Goal: Task Accomplishment & Management: Complete application form

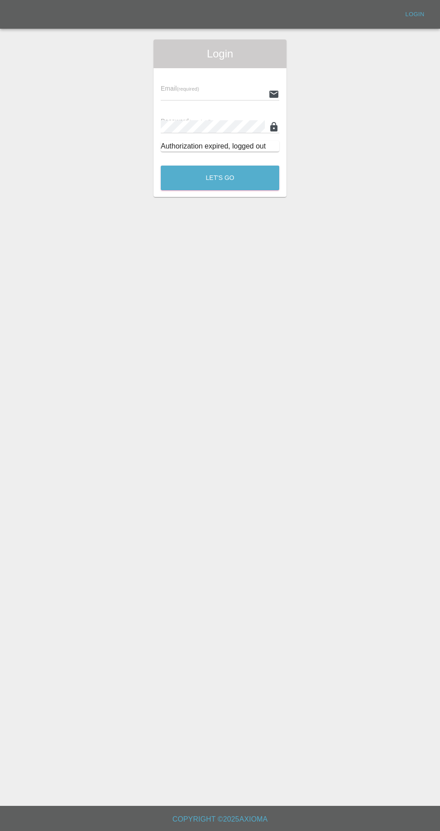
click at [196, 96] on input "text" at bounding box center [213, 93] width 104 height 13
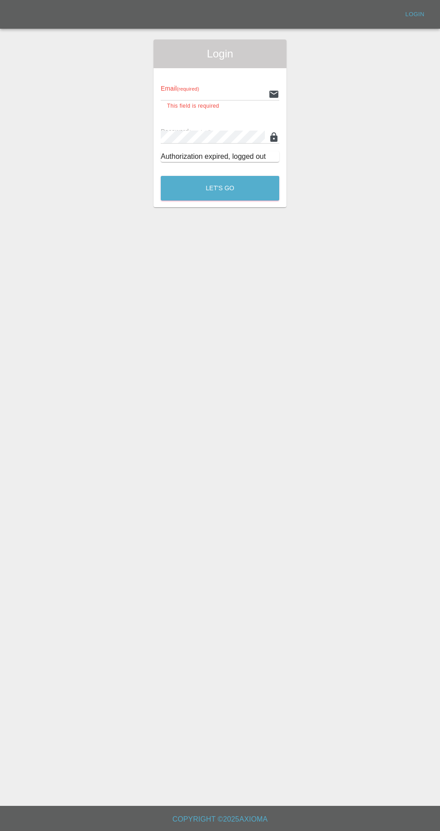
type input "Rickyssmartrepairs@gmail.com"
click at [161, 176] on button "Let's Go" at bounding box center [220, 188] width 118 height 25
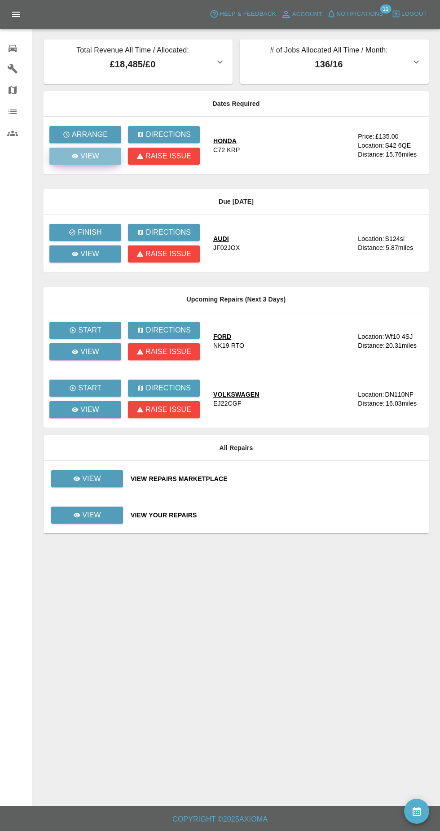
click at [75, 156] on icon at bounding box center [75, 156] width 7 height 4
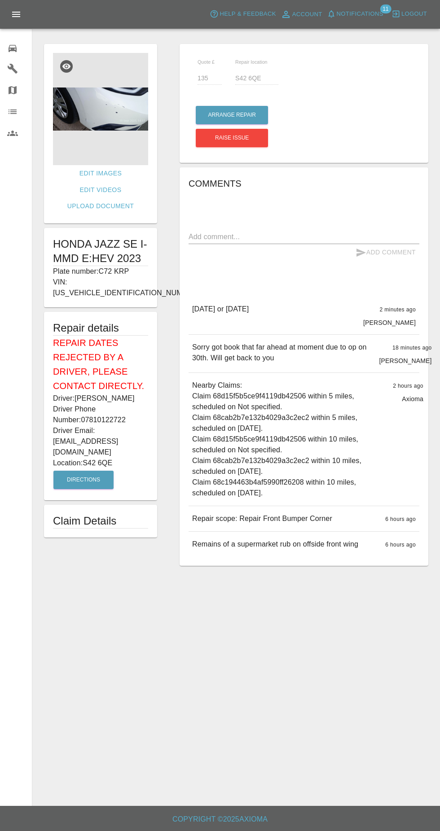
click at [78, 113] on img at bounding box center [100, 109] width 95 height 112
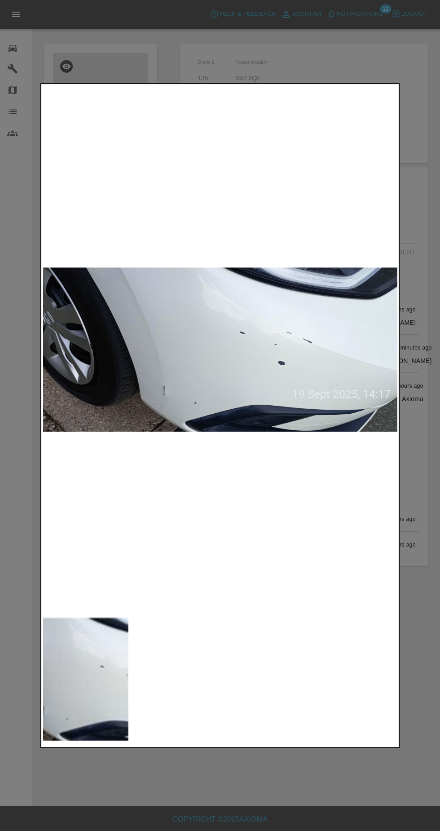
click at [192, 49] on div at bounding box center [220, 415] width 440 height 831
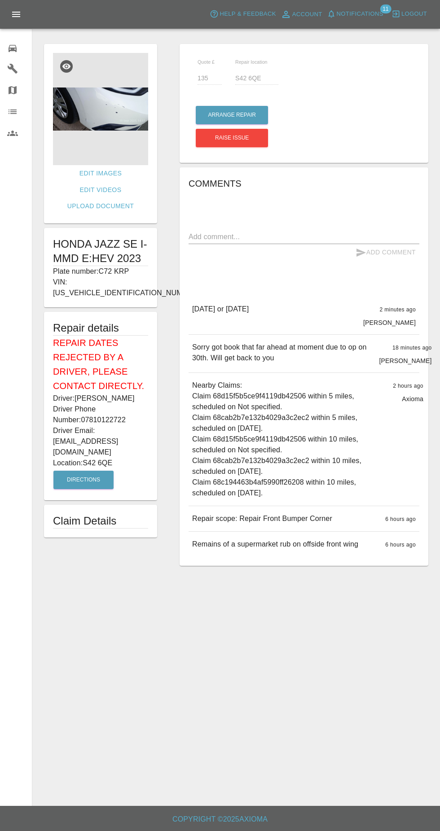
click at [21, 49] on div "0" at bounding box center [19, 47] width 25 height 13
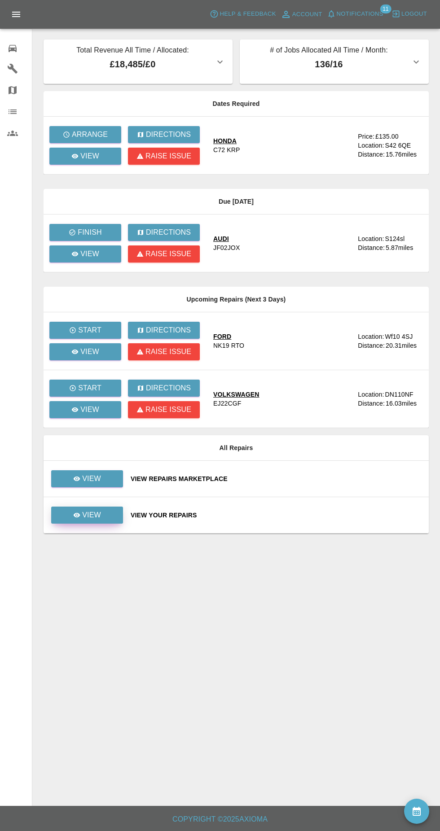
click at [72, 512] on link "View" at bounding box center [87, 514] width 72 height 17
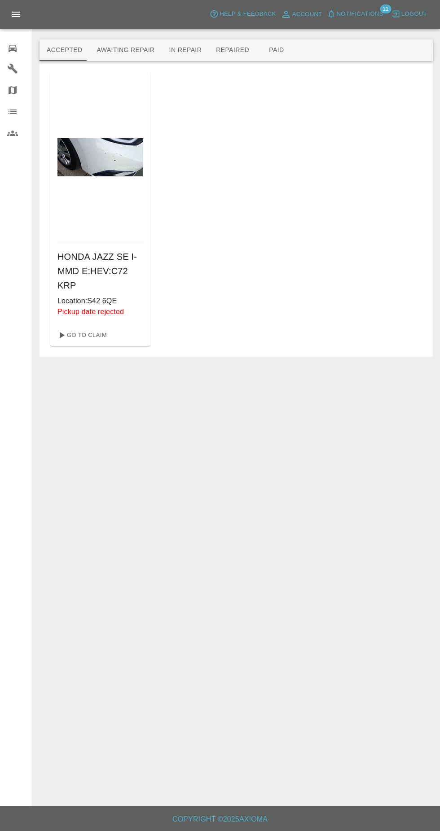
click at [113, 50] on button "Awaiting Repair" at bounding box center [125, 50] width 72 height 22
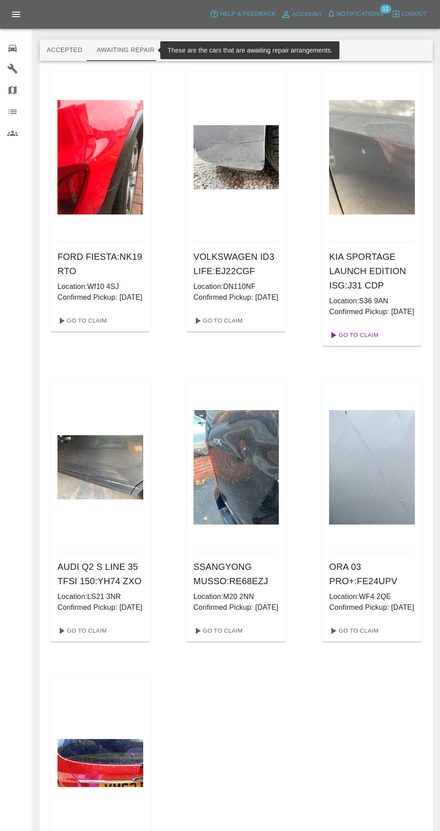
click at [371, 342] on link "Go To Claim" at bounding box center [352, 335] width 55 height 14
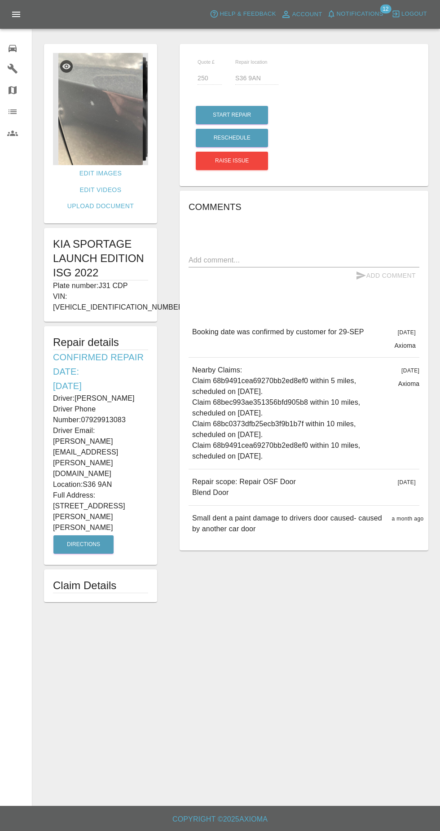
click at [93, 137] on img at bounding box center [100, 109] width 95 height 112
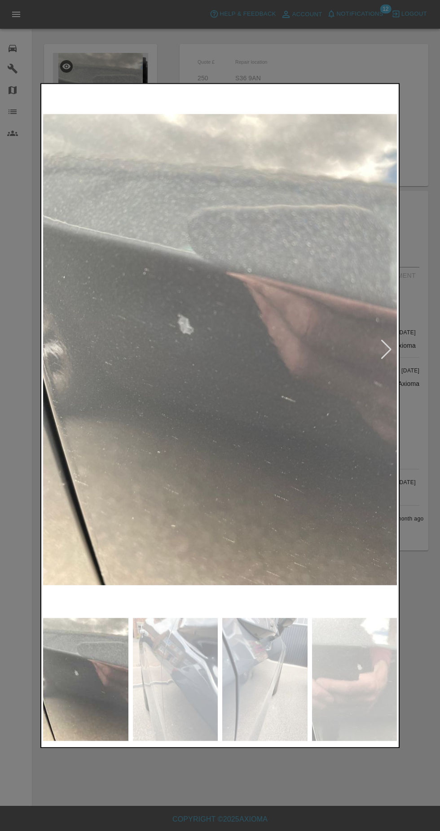
click at [165, 700] on img at bounding box center [175, 679] width 85 height 123
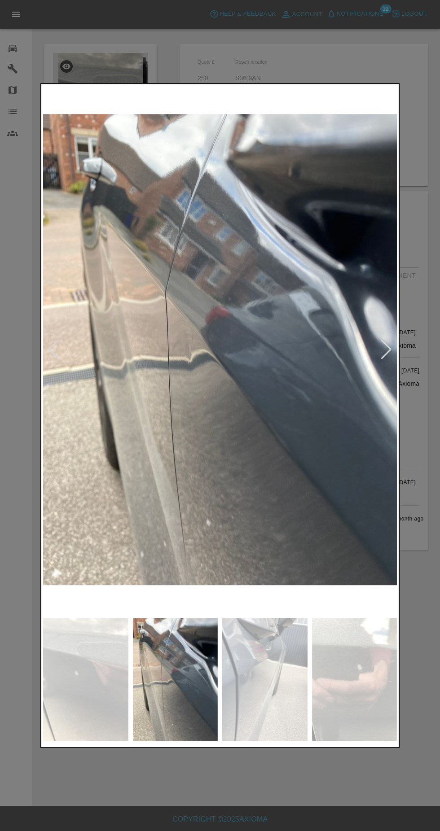
click at [248, 700] on img at bounding box center [264, 679] width 85 height 123
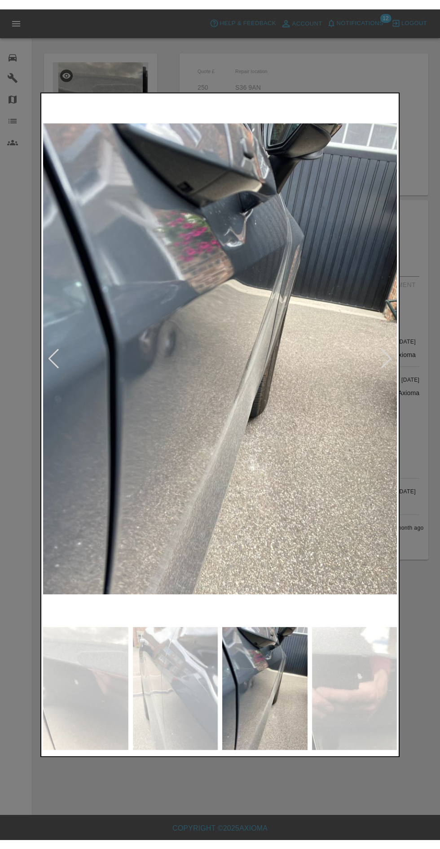
scroll to position [5, 0]
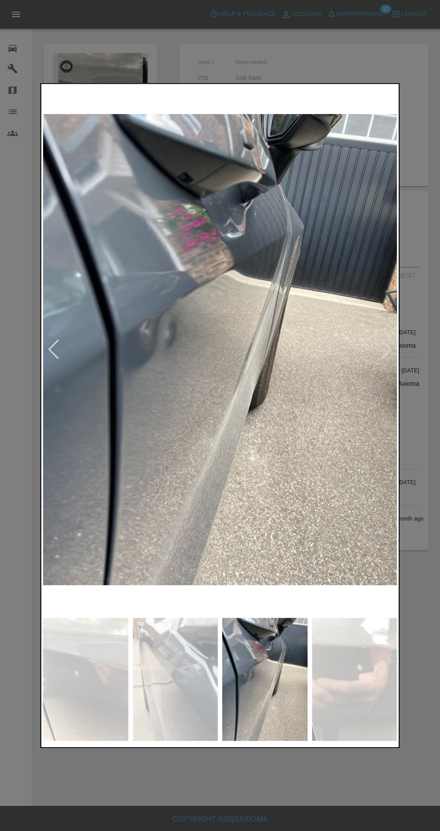
click at [269, 61] on div at bounding box center [220, 415] width 440 height 831
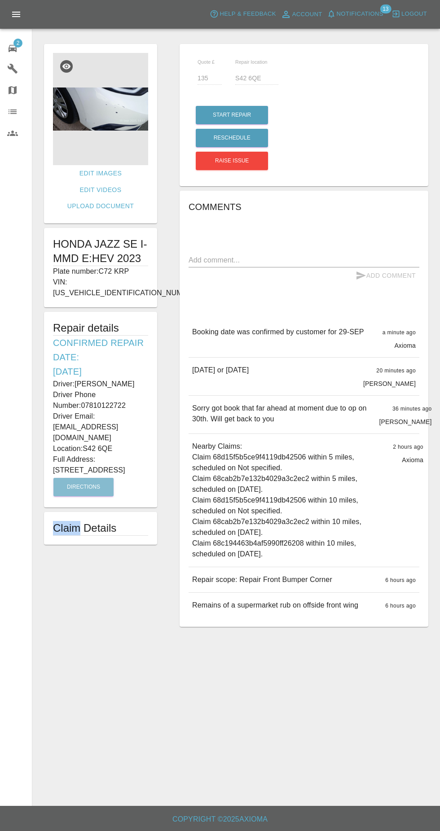
click at [209, 424] on p "Sorry got book that far ahead at moment due to op on 30th. Will get back to you" at bounding box center [282, 414] width 180 height 22
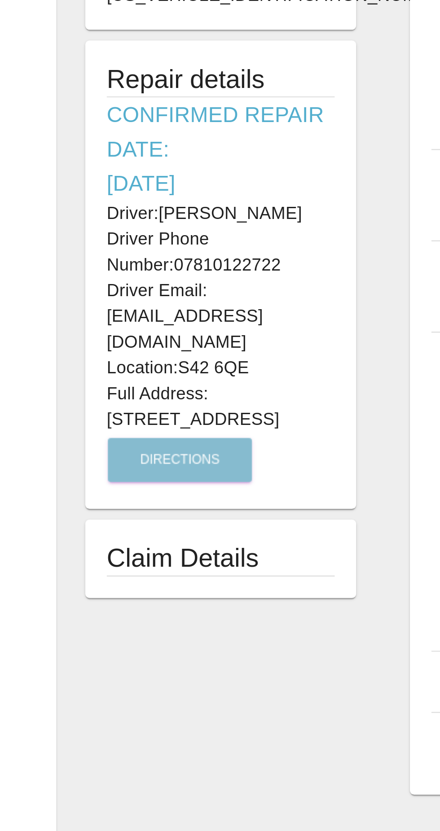
scroll to position [0, 0]
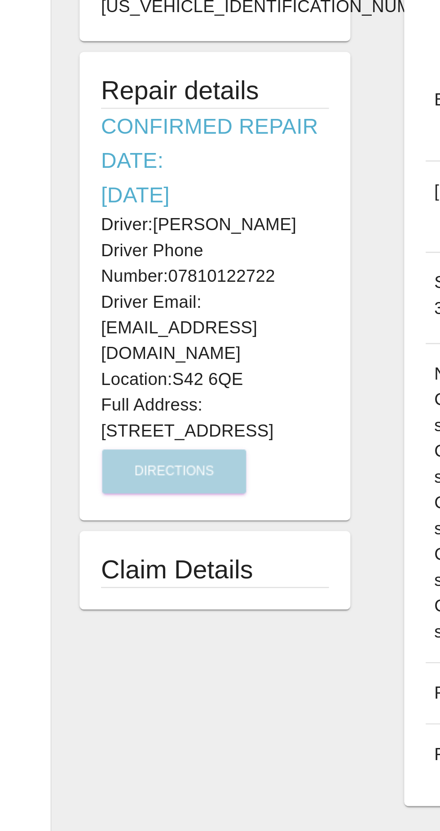
copy div "Driver: Ken Paskin Driver Phone Number: 07810122722 Driver Email: thepaskins@gm…"
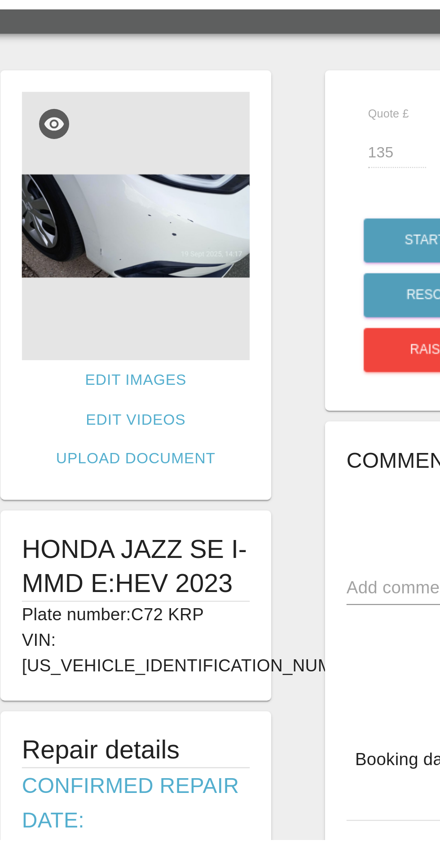
scroll to position [0, 0]
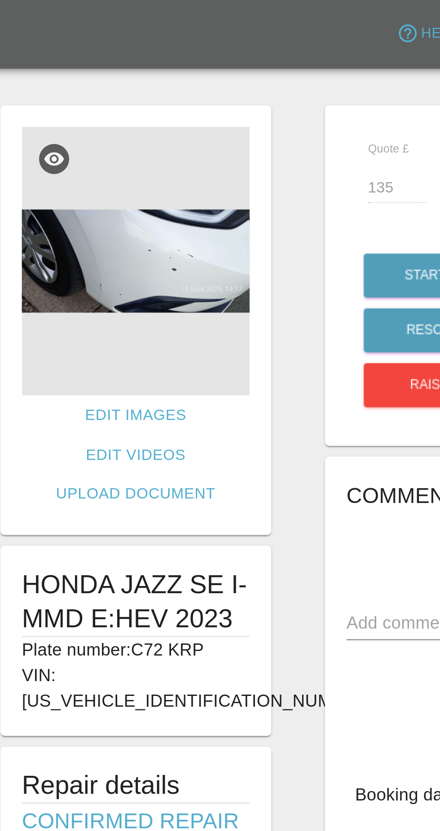
click at [115, 119] on img at bounding box center [100, 109] width 95 height 112
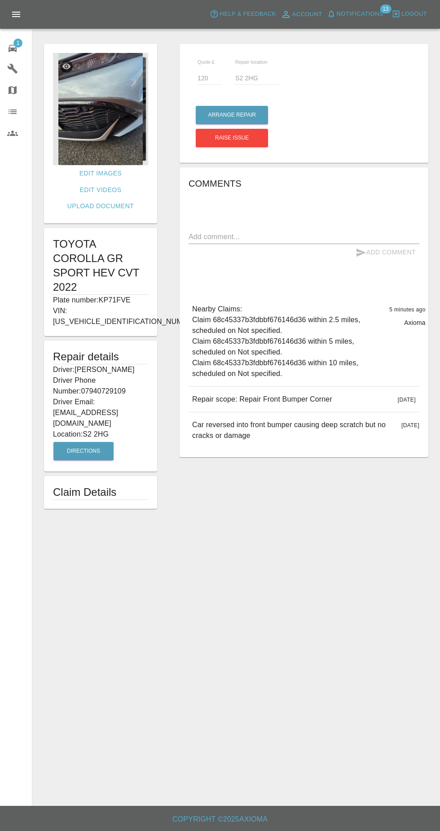
click at [121, 129] on img at bounding box center [100, 109] width 95 height 112
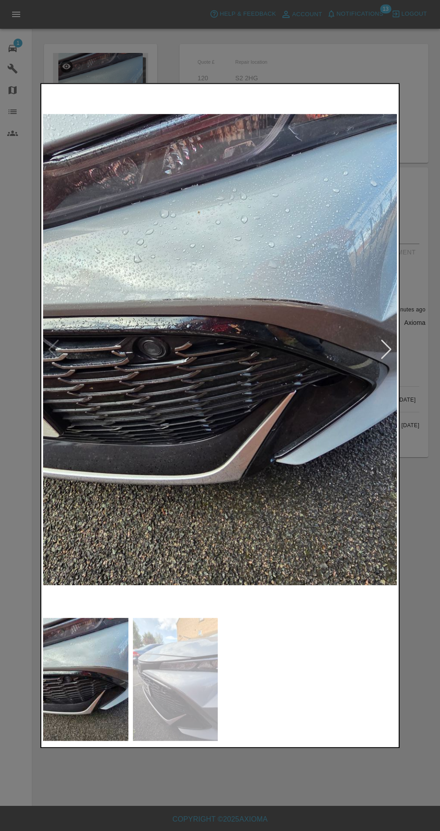
click at [197, 695] on img at bounding box center [175, 679] width 85 height 123
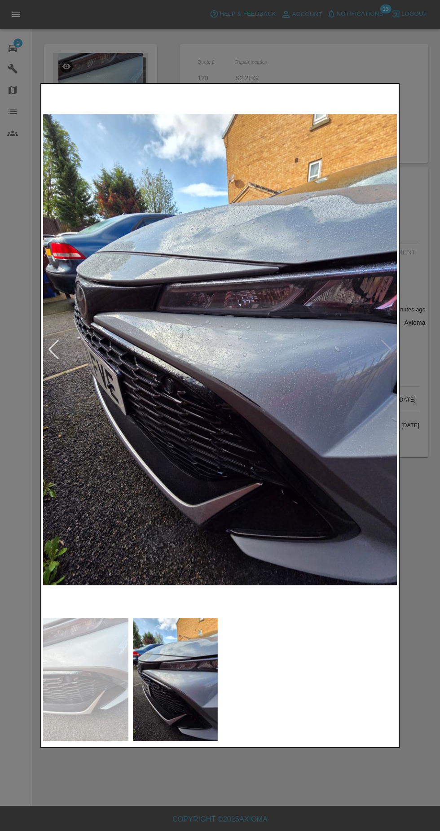
click at [85, 674] on img at bounding box center [85, 679] width 85 height 123
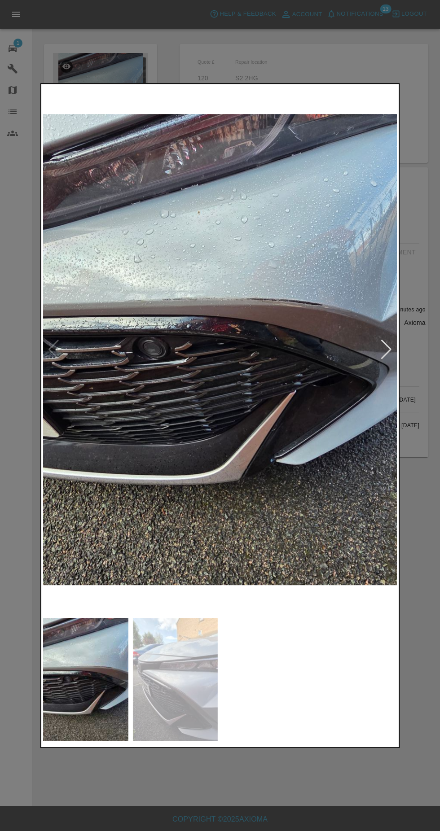
click at [19, 496] on div at bounding box center [220, 415] width 440 height 831
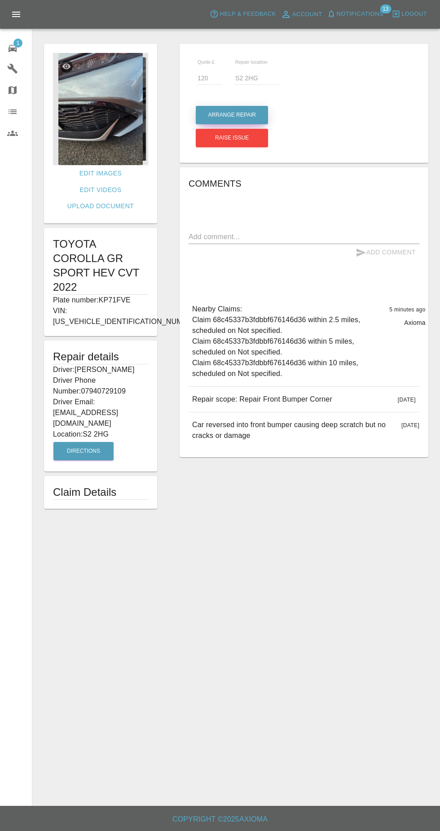
click at [253, 111] on button "Arrange Repair" at bounding box center [232, 115] width 72 height 18
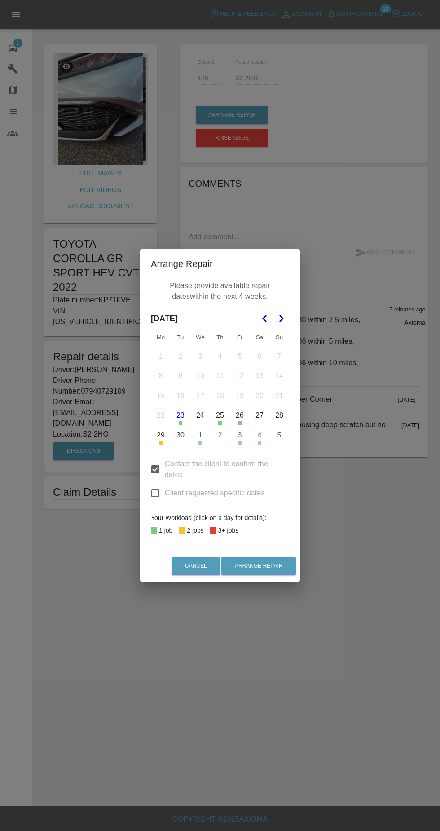
click at [180, 435] on button "30" at bounding box center [180, 435] width 19 height 19
click at [281, 318] on icon "Go to the Next Month" at bounding box center [280, 318] width 11 height 11
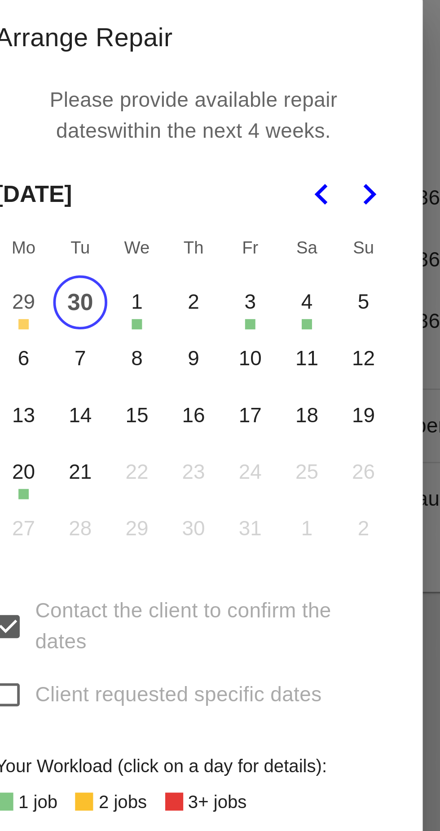
click at [165, 375] on button "6" at bounding box center [160, 375] width 19 height 19
click at [184, 376] on button "7" at bounding box center [180, 375] width 19 height 19
click at [207, 378] on button "8" at bounding box center [200, 375] width 19 height 19
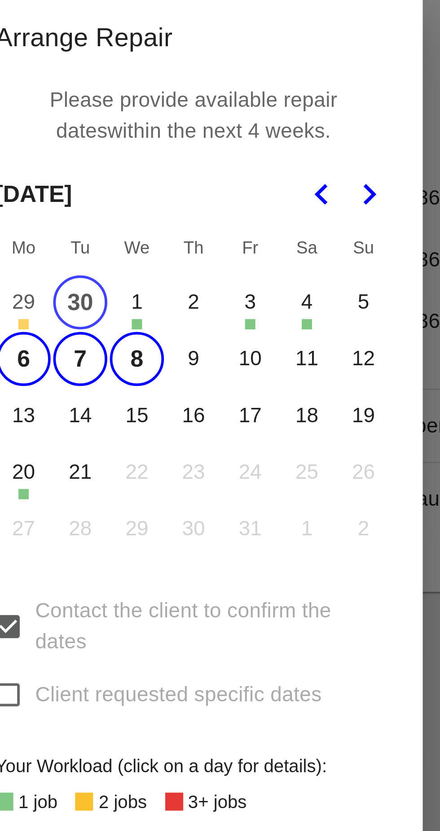
click at [219, 375] on button "9" at bounding box center [219, 375] width 19 height 19
click at [240, 375] on button "10" at bounding box center [239, 375] width 19 height 19
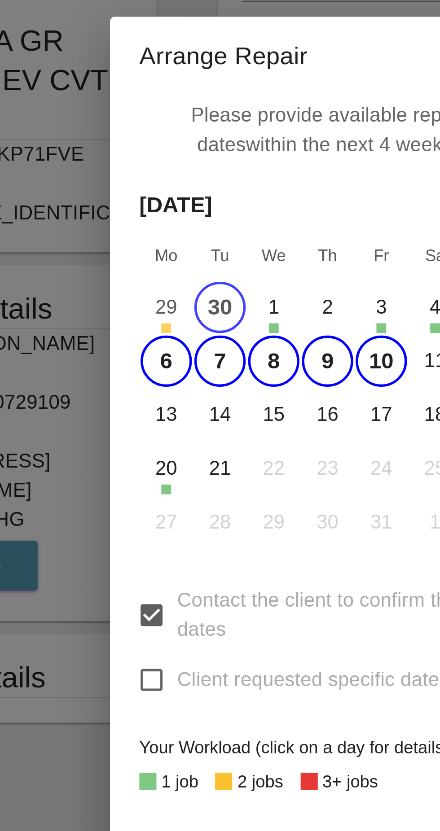
click at [163, 396] on button "13" at bounding box center [160, 395] width 19 height 19
click at [176, 396] on button "14" at bounding box center [180, 395] width 19 height 19
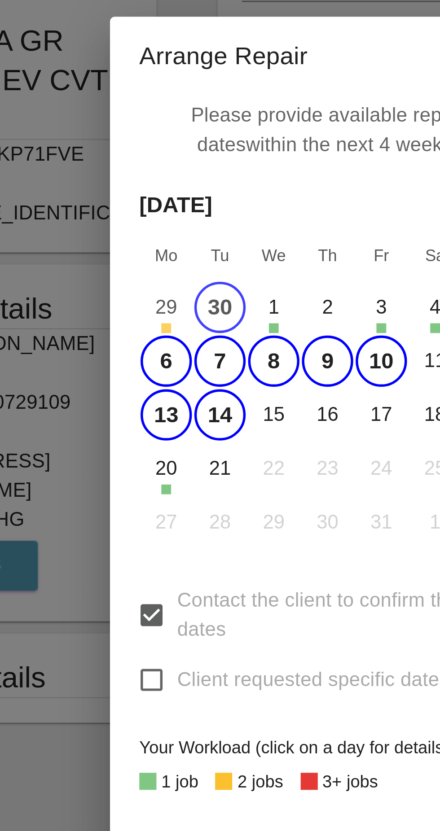
click at [197, 397] on button "15" at bounding box center [200, 395] width 19 height 19
click at [222, 399] on button "16" at bounding box center [219, 395] width 19 height 19
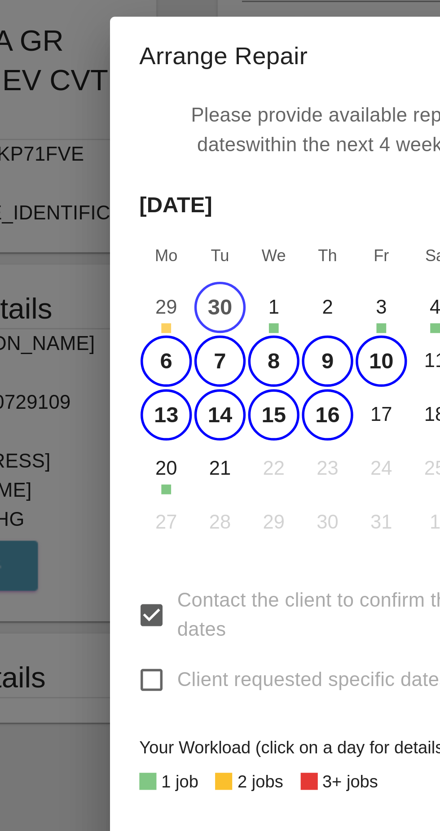
click at [241, 393] on button "17" at bounding box center [239, 395] width 19 height 19
click at [158, 418] on button "20" at bounding box center [160, 415] width 19 height 19
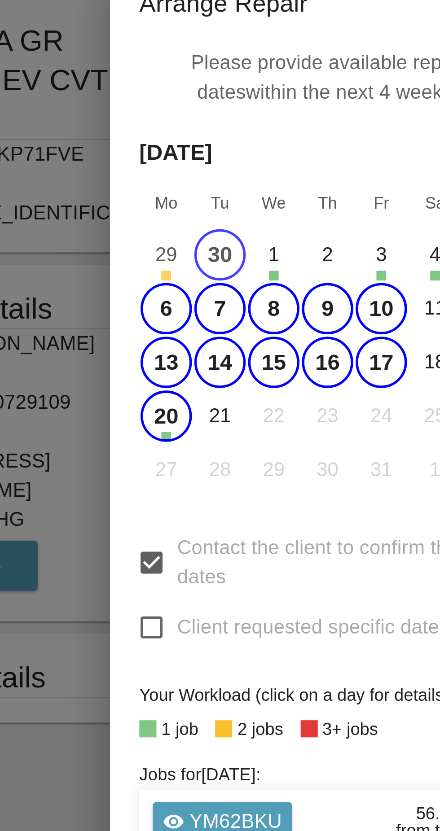
click at [181, 396] on button "21" at bounding box center [180, 396] width 19 height 19
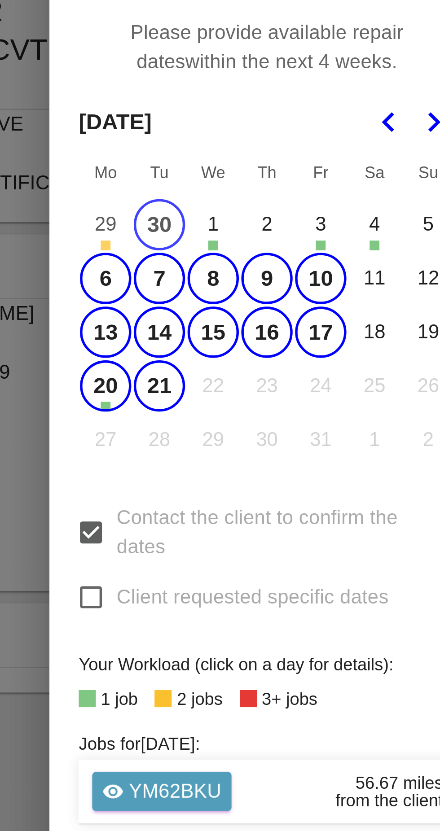
scroll to position [0, 0]
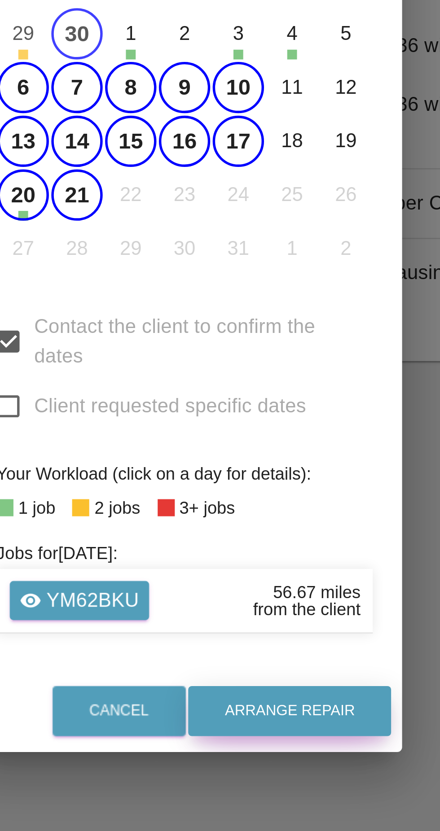
click at [264, 595] on button "Arrange Repair" at bounding box center [258, 585] width 74 height 18
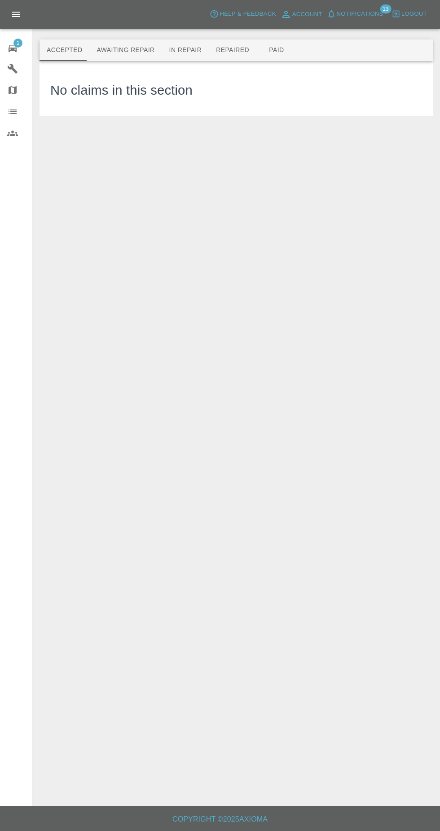
scroll to position [2, 0]
click at [22, 48] on div "1" at bounding box center [19, 47] width 25 height 13
